Goal: Transaction & Acquisition: Book appointment/travel/reservation

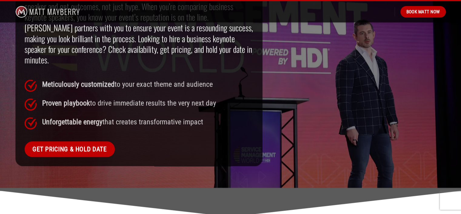
scroll to position [520, 0]
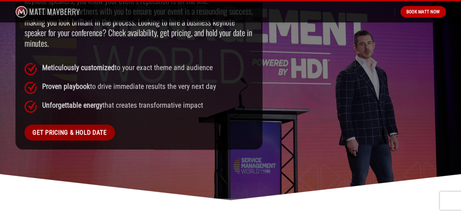
click at [76, 127] on span "Get Pricing & Hold Date" at bounding box center [69, 132] width 75 height 10
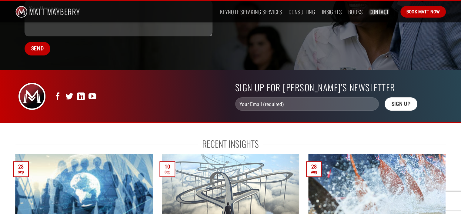
scroll to position [242, 0]
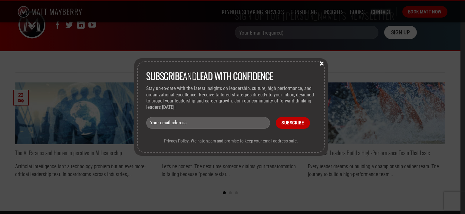
click at [323, 63] on button "×" at bounding box center [322, 62] width 9 height 5
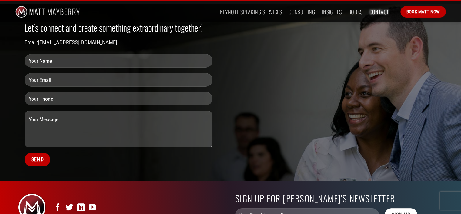
scroll to position [0, 0]
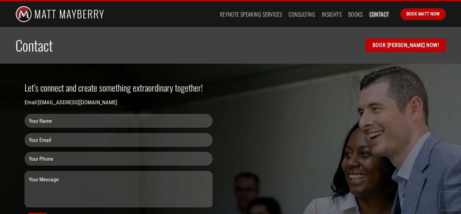
click at [378, 14] on link "Contact" at bounding box center [379, 14] width 20 height 11
click at [269, 15] on link "Keynote Speaking Services" at bounding box center [251, 14] width 62 height 11
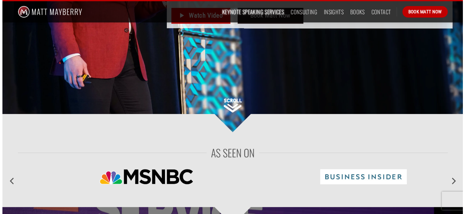
scroll to position [91, 0]
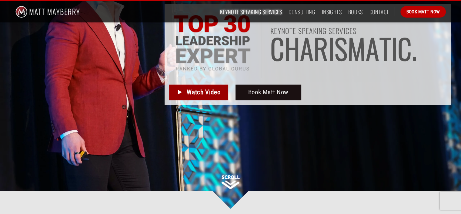
click at [203, 92] on span "Watch Video" at bounding box center [204, 92] width 34 height 10
